Goal: Navigation & Orientation: Find specific page/section

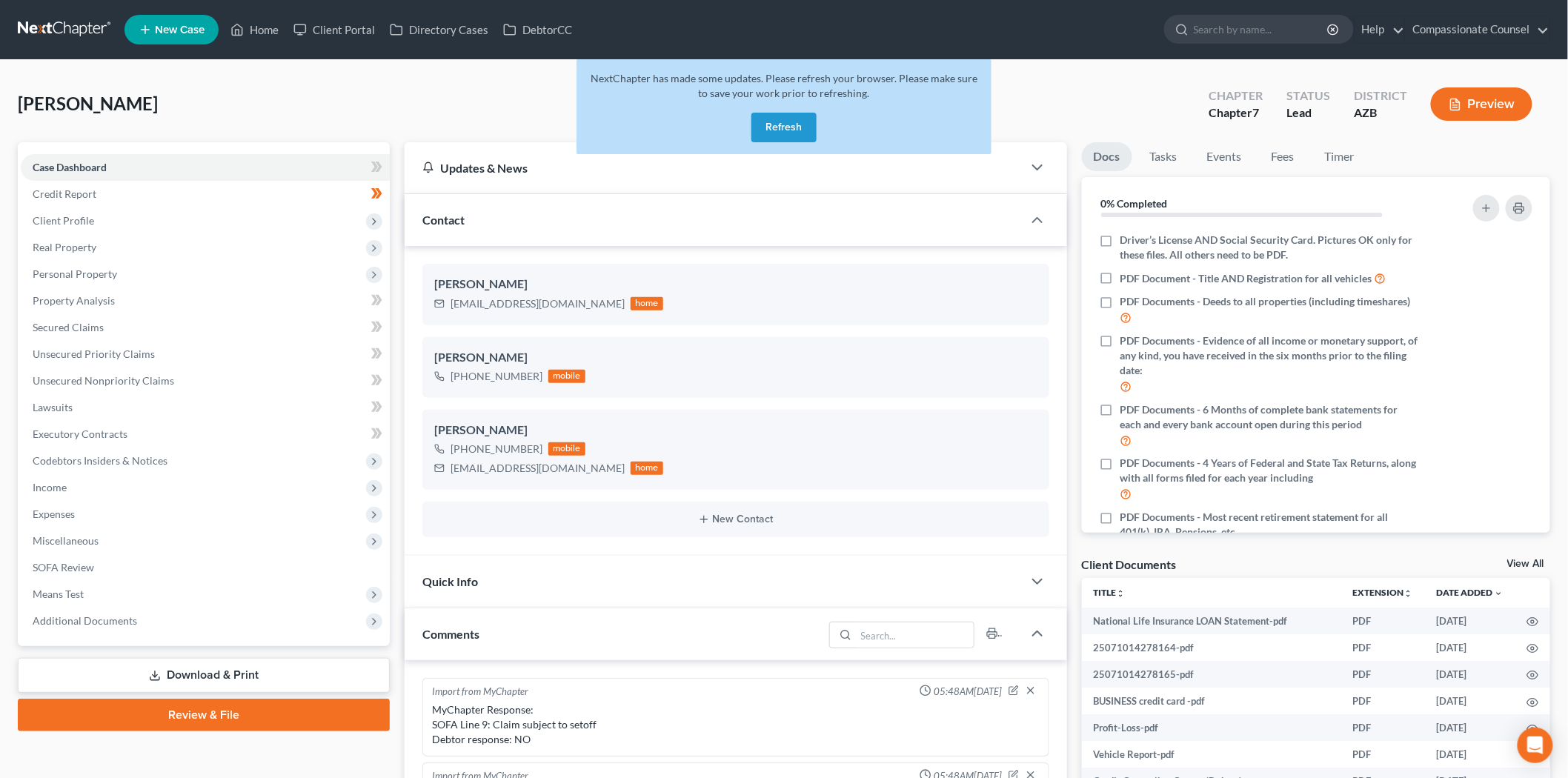
scroll to position [1081, 0]
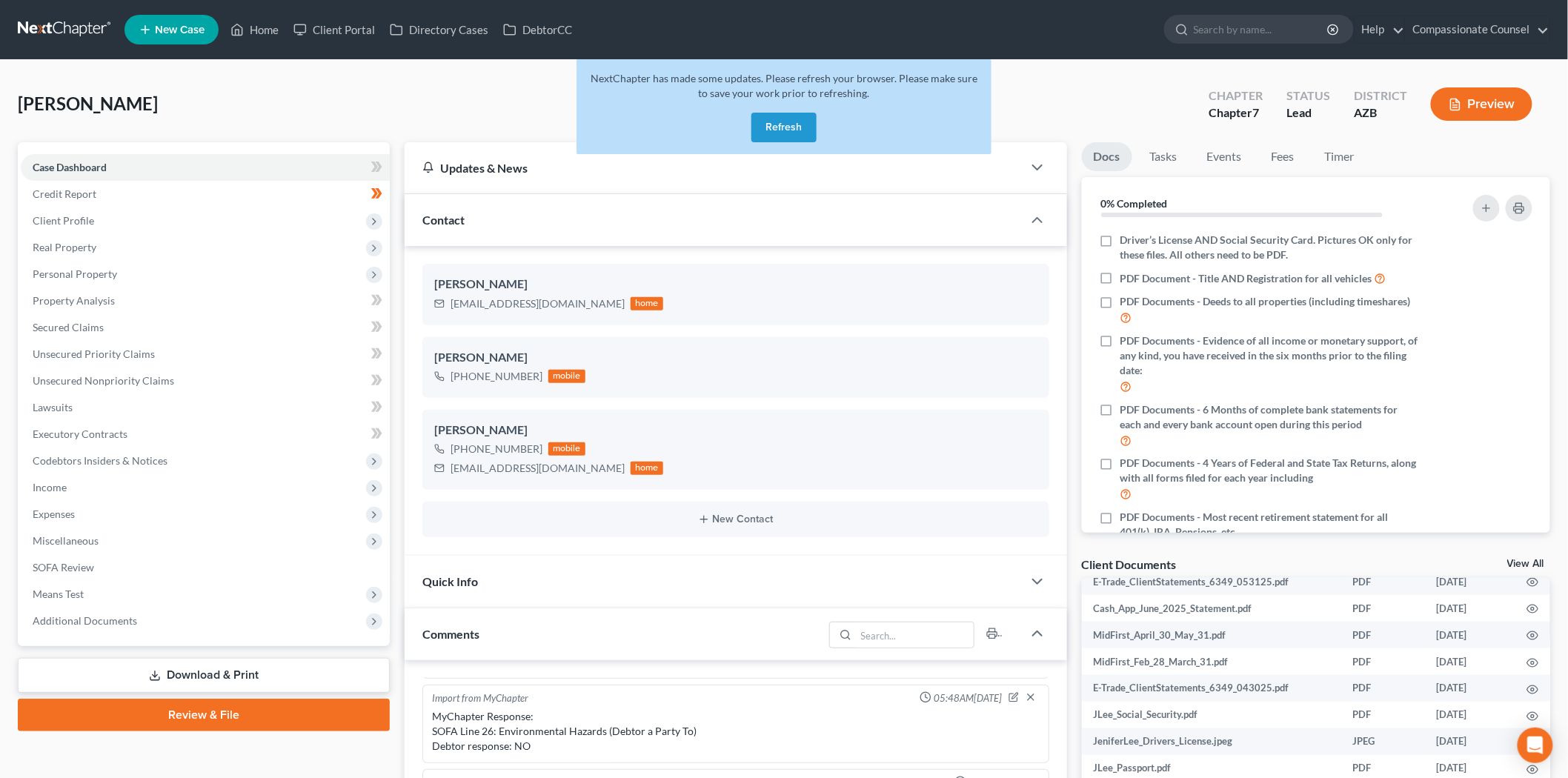
click at [784, 121] on button "Refresh" at bounding box center [784, 127] width 65 height 30
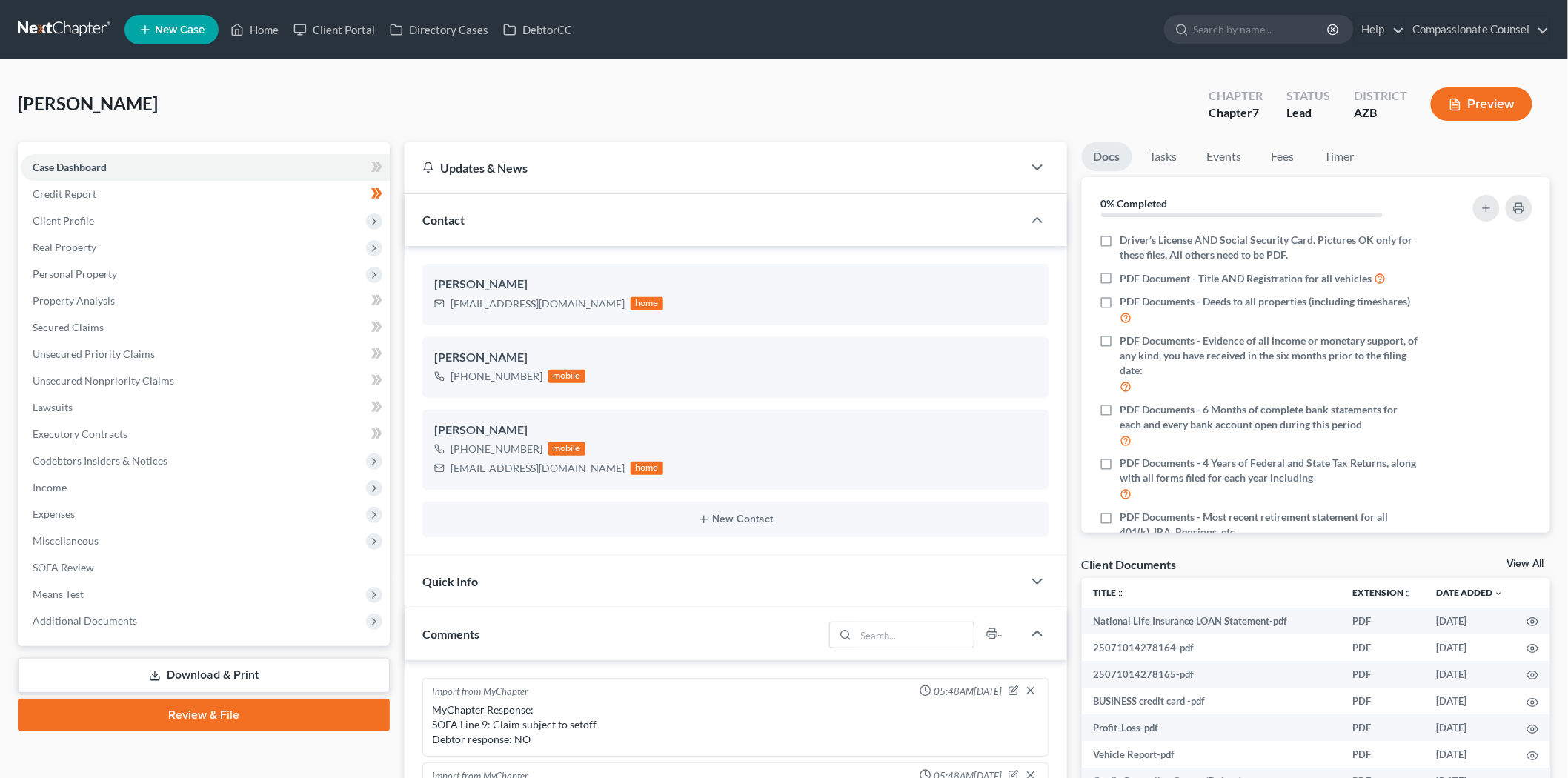
scroll to position [416, 0]
click at [272, 30] on link "Home" at bounding box center [254, 30] width 63 height 27
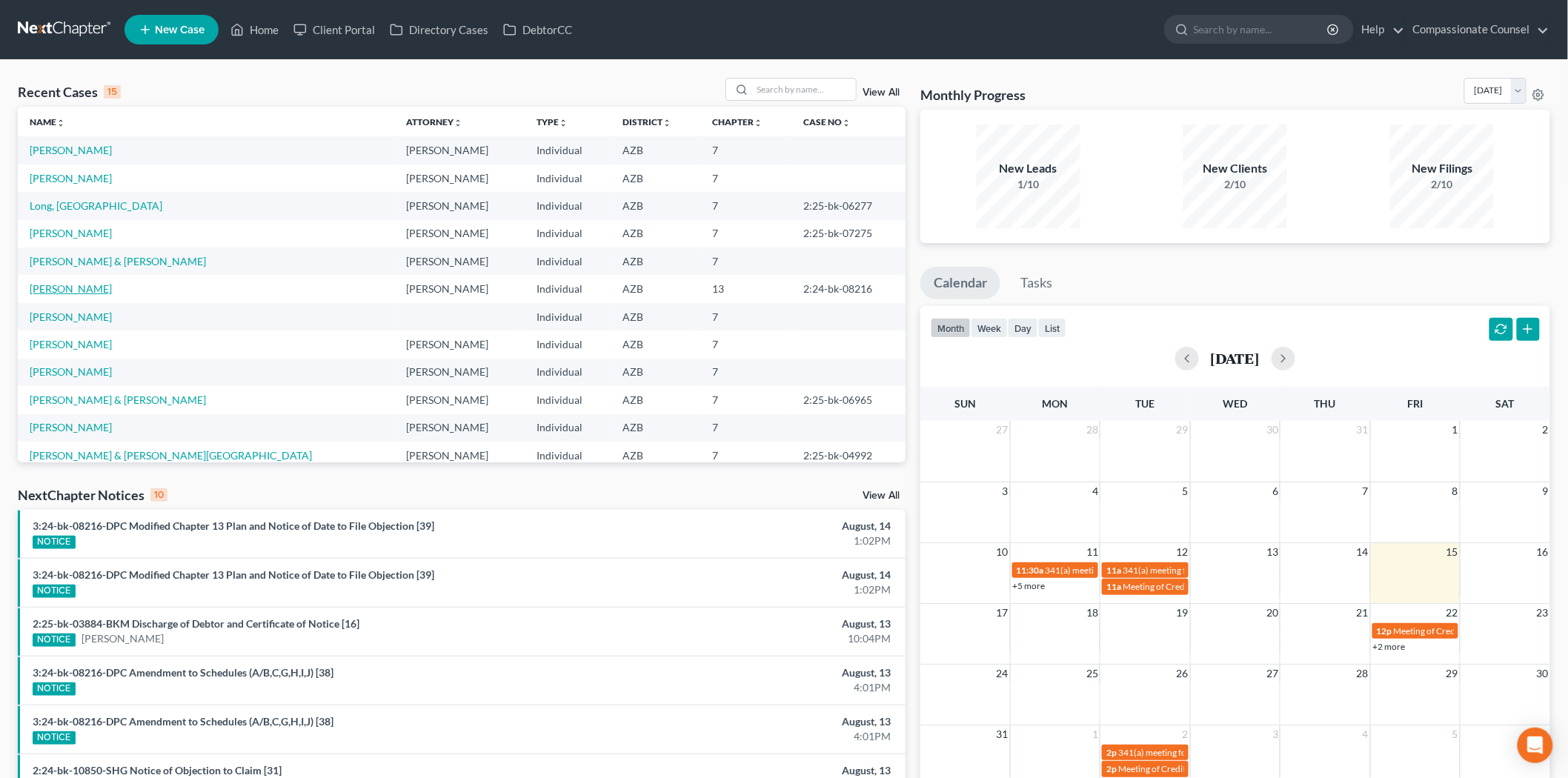
click at [57, 287] on link "Gertsch, Lynn" at bounding box center [71, 288] width 83 height 13
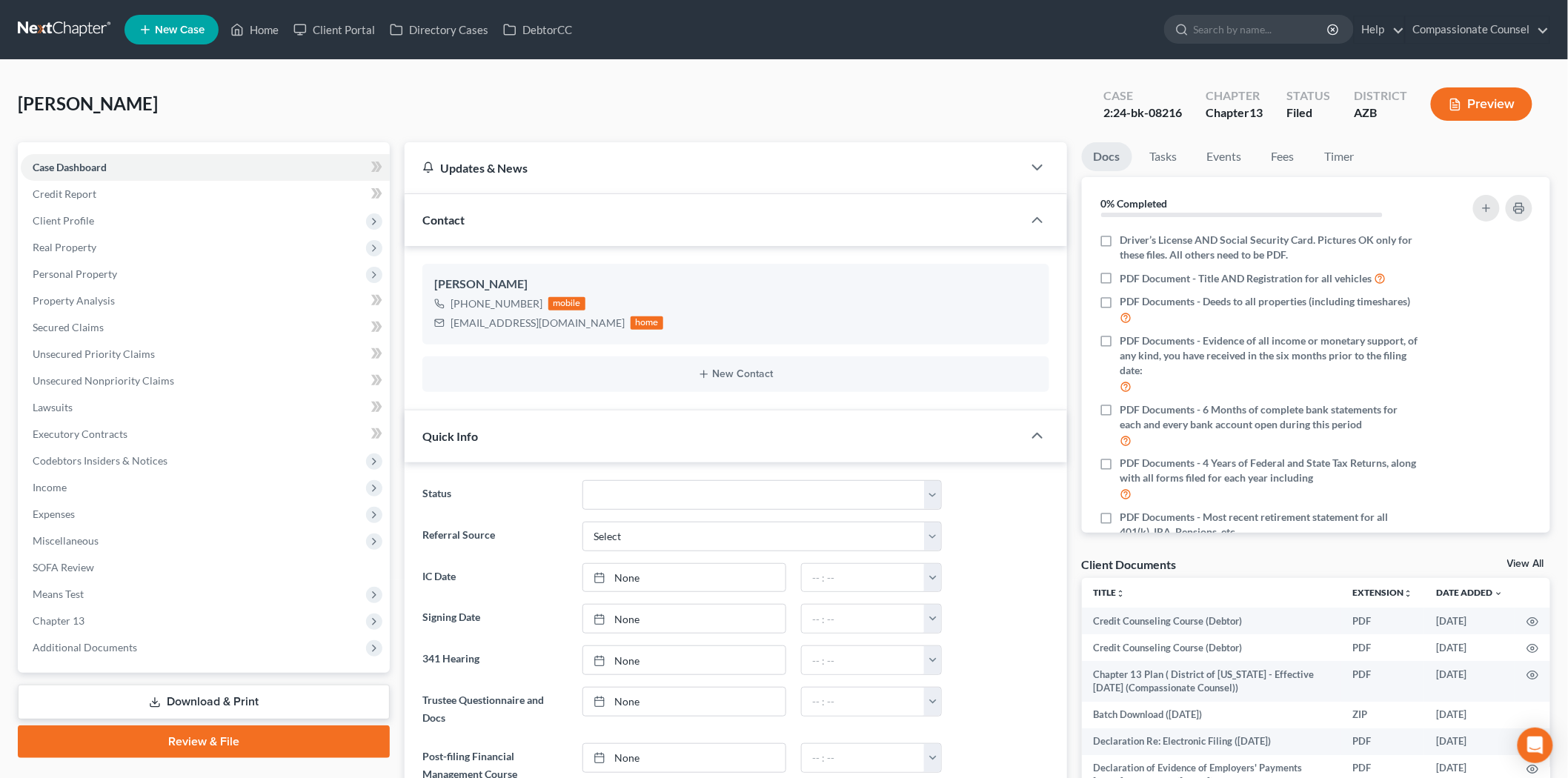
scroll to position [1425, 0]
click at [75, 212] on span "Client Profile" at bounding box center [206, 221] width 369 height 27
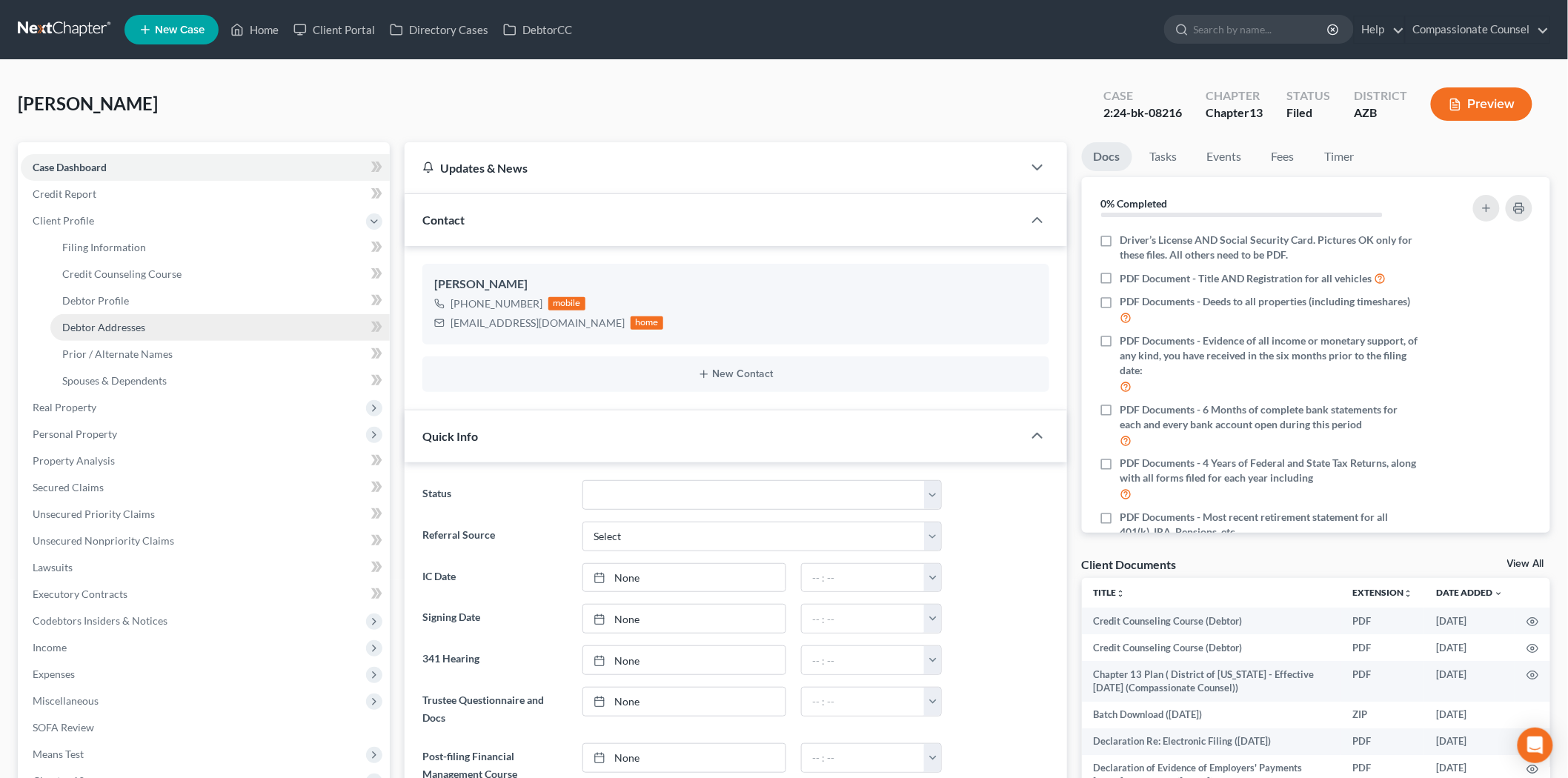
click at [110, 322] on span "Debtor Addresses" at bounding box center [104, 327] width 83 height 13
